Goal: Task Accomplishment & Management: Use online tool/utility

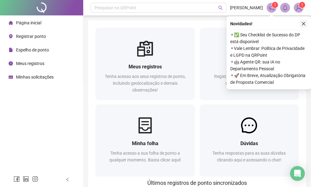
click at [304, 23] on icon "close" at bounding box center [303, 24] width 4 height 4
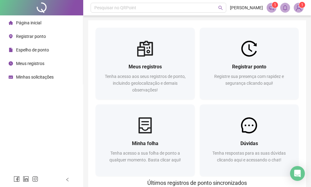
click at [22, 35] on span "Registrar ponto" at bounding box center [31, 36] width 30 height 5
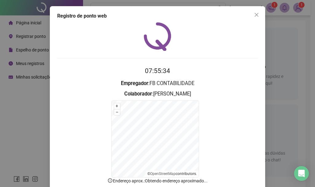
scroll to position [38, 0]
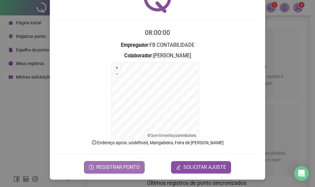
click at [103, 166] on span "REGISTRAR PONTO" at bounding box center [117, 167] width 43 height 7
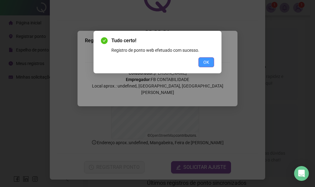
click at [210, 59] on button "OK" at bounding box center [207, 62] width 16 height 10
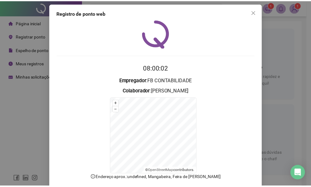
scroll to position [0, 0]
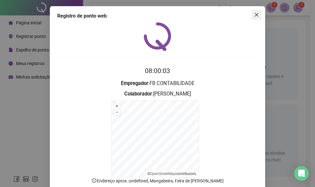
click at [254, 17] on icon "close" at bounding box center [256, 14] width 5 height 5
